Goal: Task Accomplishment & Management: Use online tool/utility

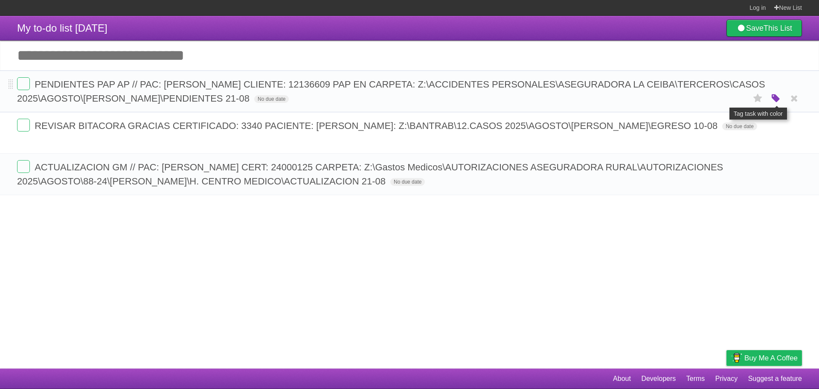
click at [771, 97] on icon "button" at bounding box center [776, 98] width 12 height 11
click at [706, 100] on label "Blue" at bounding box center [703, 97] width 9 height 9
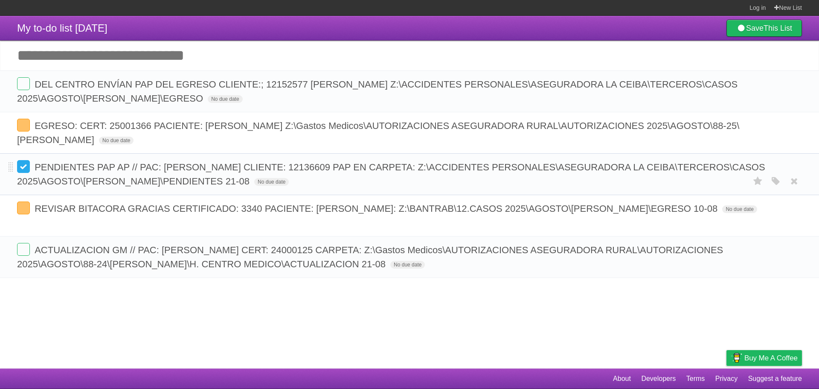
click at [26, 168] on label at bounding box center [23, 166] width 13 height 13
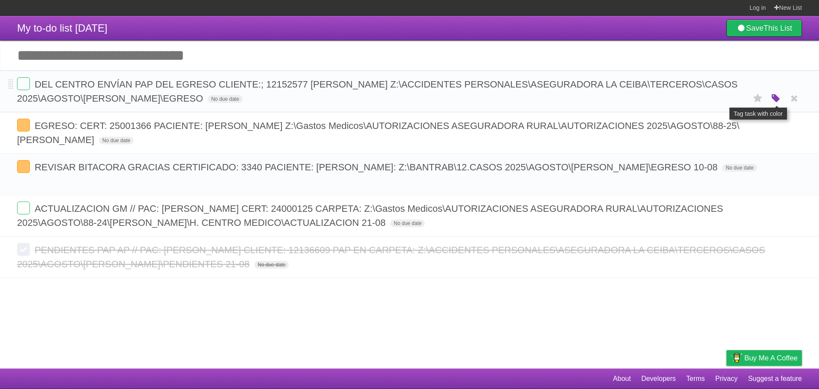
drag, startPoint x: 778, startPoint y: 98, endPoint x: 682, endPoint y: 99, distance: 96.0
click at [778, 98] on icon "button" at bounding box center [776, 98] width 12 height 11
click at [702, 100] on label "Blue" at bounding box center [703, 97] width 9 height 9
